Goal: Find specific page/section: Find specific page/section

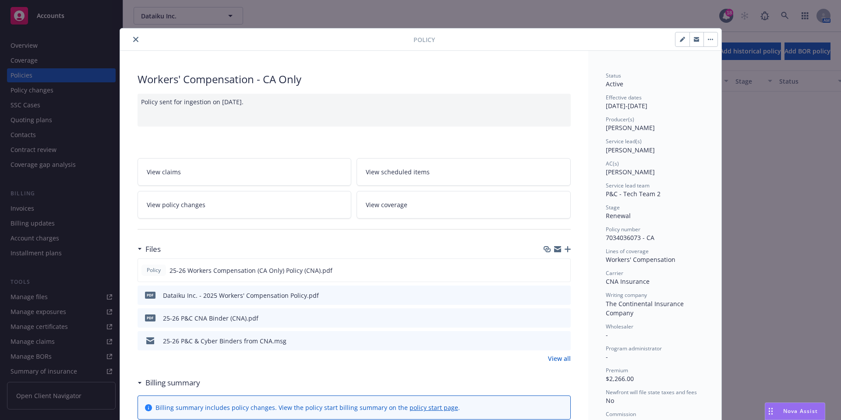
scroll to position [554, 0]
click at [133, 42] on icon "close" at bounding box center [135, 39] width 5 height 5
